Goal: Task Accomplishment & Management: Manage account settings

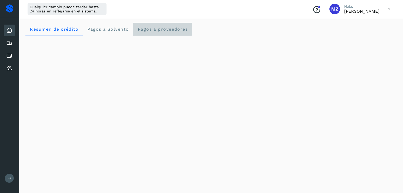
click at [155, 28] on span "Pagos a proveedores" at bounding box center [162, 29] width 51 height 5
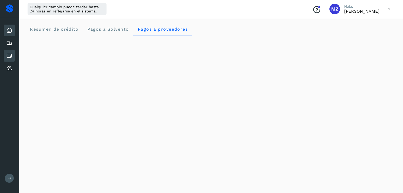
click at [7, 57] on icon at bounding box center [9, 56] width 6 height 6
click at [10, 53] on icon at bounding box center [9, 56] width 6 height 6
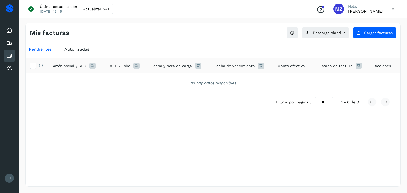
click at [68, 50] on span "Autorizadas" at bounding box center [76, 49] width 25 height 5
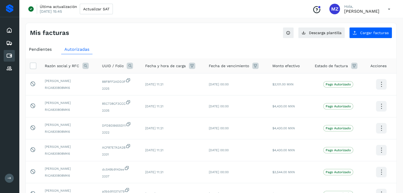
click at [87, 63] on icon at bounding box center [85, 66] width 6 height 6
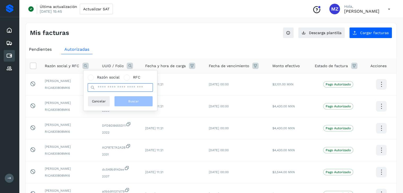
click at [117, 88] on input "text" at bounding box center [120, 87] width 65 height 8
type input "*****"
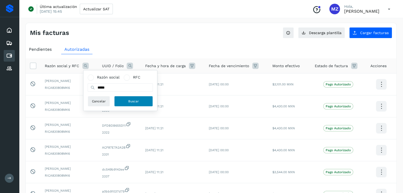
click at [149, 104] on button "Buscar" at bounding box center [133, 101] width 39 height 11
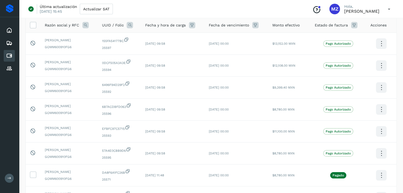
scroll to position [60, 0]
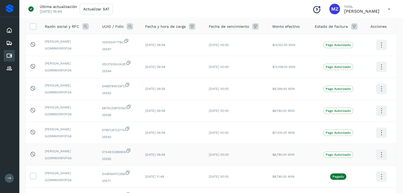
click at [287, 148] on td "$8,780.00 MXN" at bounding box center [289, 155] width 42 height 22
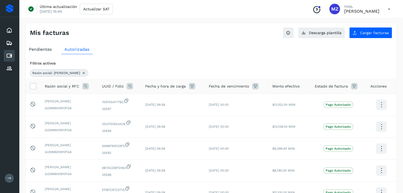
click at [17, 33] on div "Inicio Embarques Cuentas por pagar Proveedores" at bounding box center [9, 49] width 19 height 65
click at [9, 28] on icon at bounding box center [9, 30] width 6 height 6
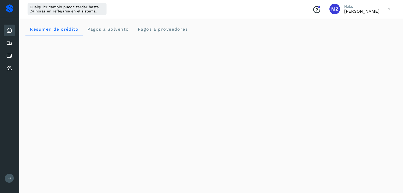
scroll to position [319, 0]
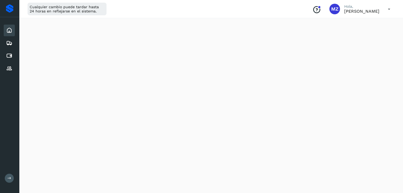
click at [197, 8] on div "Cualquier cambio puede tardar hasta 24 horas en reflejarse en el sistema. Conoc…" at bounding box center [211, 9] width 384 height 18
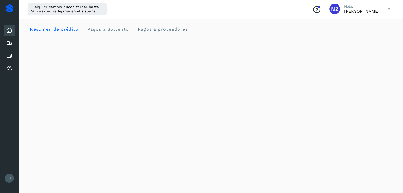
click at [390, 9] on icon at bounding box center [389, 9] width 11 height 11
click at [367, 32] on div "Cerrar sesión" at bounding box center [362, 34] width 63 height 10
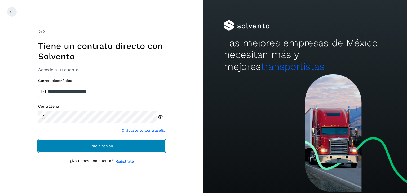
click at [125, 148] on button "Inicia sesión" at bounding box center [101, 146] width 127 height 13
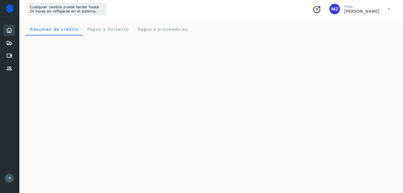
click at [388, 7] on icon at bounding box center [389, 9] width 11 height 11
click at [371, 33] on div "Cerrar sesión" at bounding box center [362, 34] width 63 height 10
